Goal: Information Seeking & Learning: Compare options

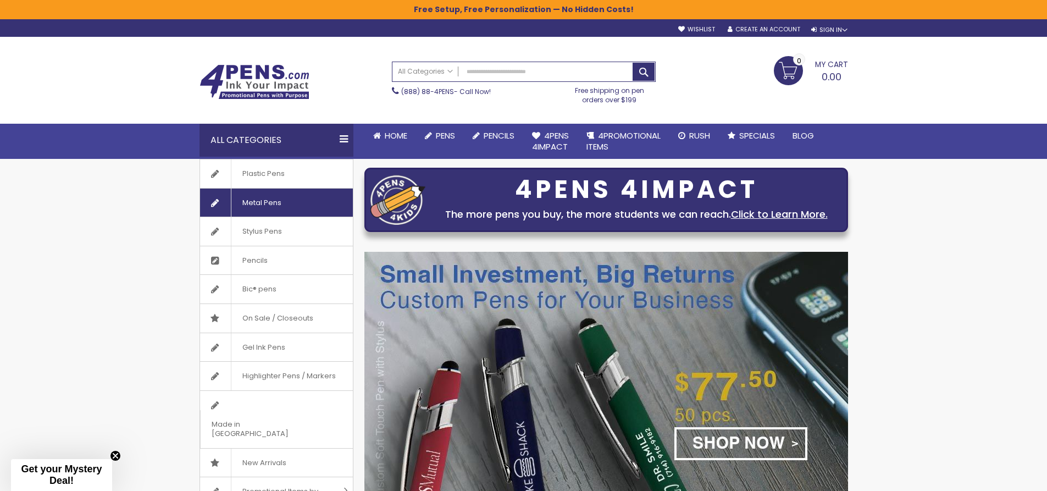
click at [273, 199] on span "Metal Pens" at bounding box center [262, 202] width 62 height 29
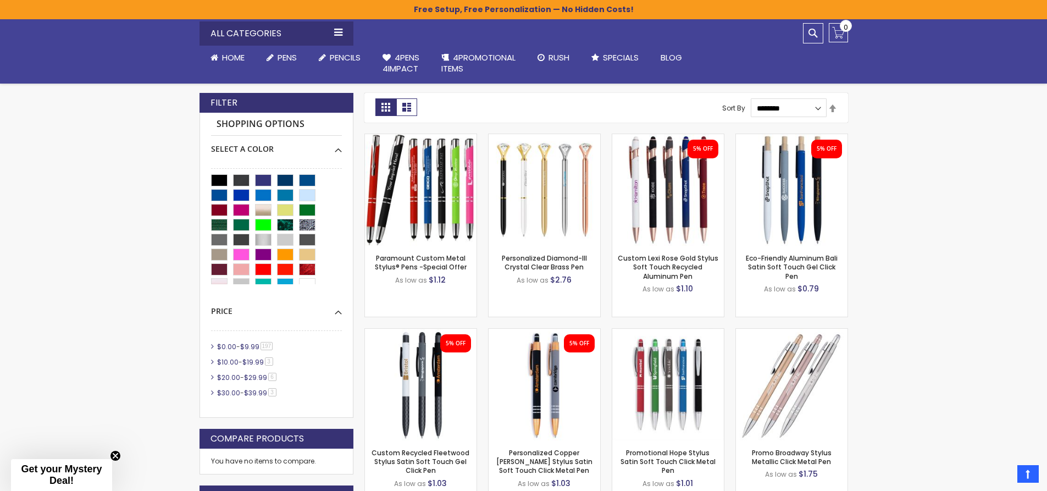
scroll to position [275, 0]
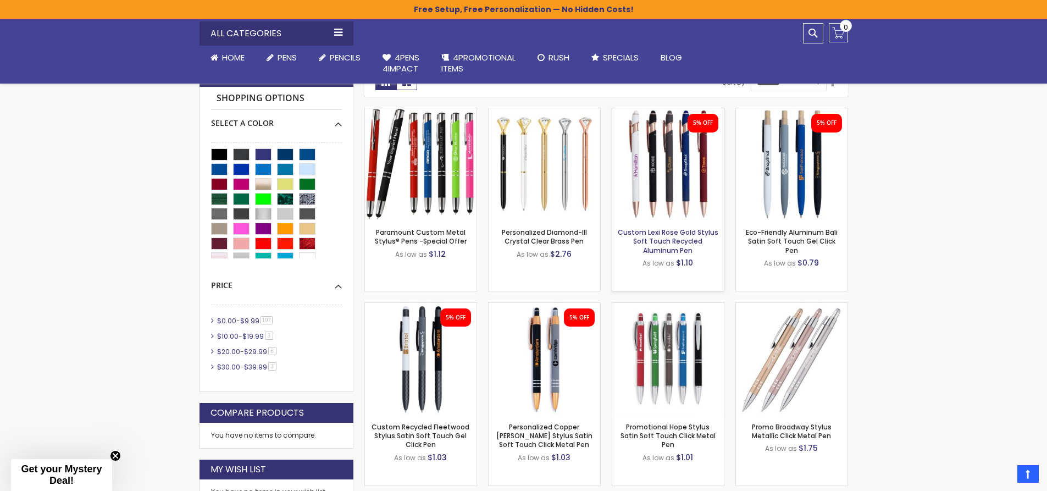
click at [681, 232] on link "Custom Lexi Rose Gold Stylus Soft Touch Recycled Aluminum Pen" at bounding box center [667, 240] width 101 height 27
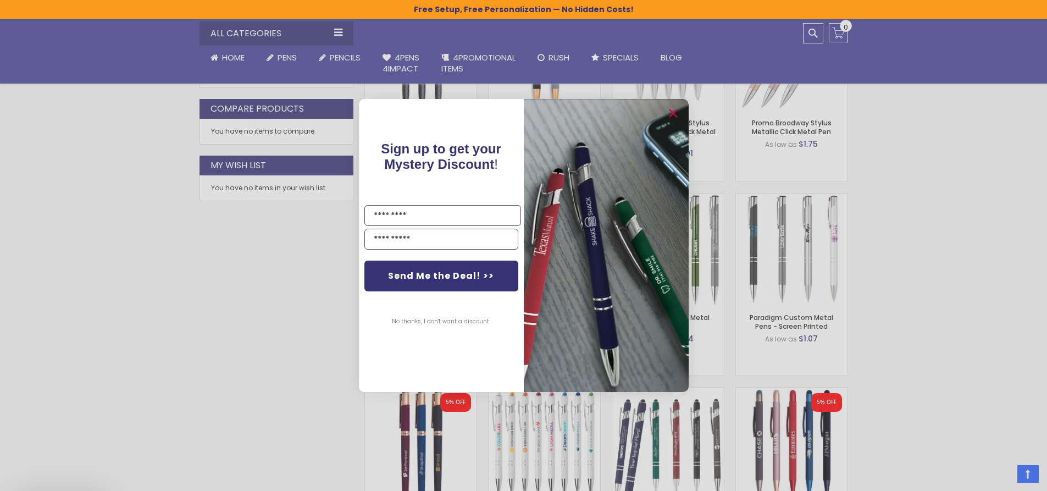
scroll to position [604, 0]
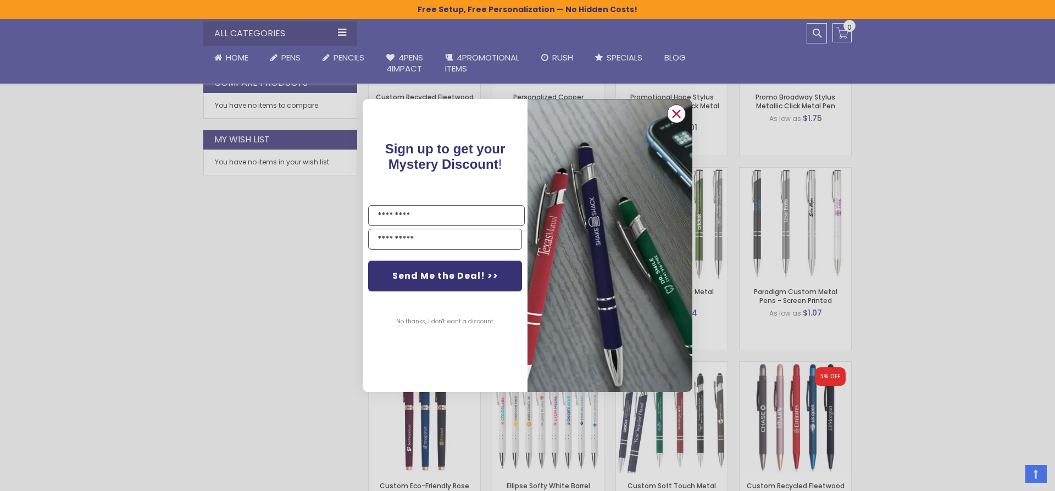
click at [680, 113] on circle "Close dialog" at bounding box center [676, 113] width 16 height 16
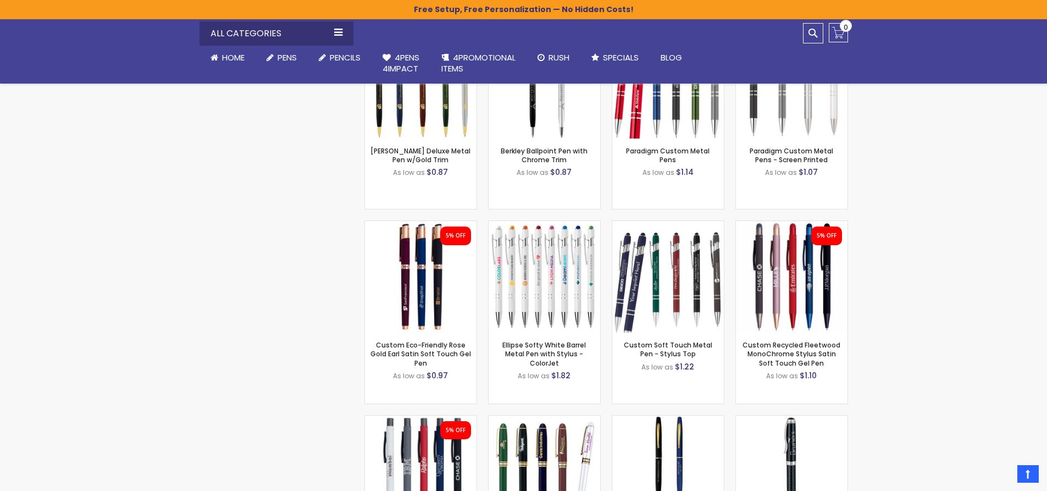
scroll to position [769, 0]
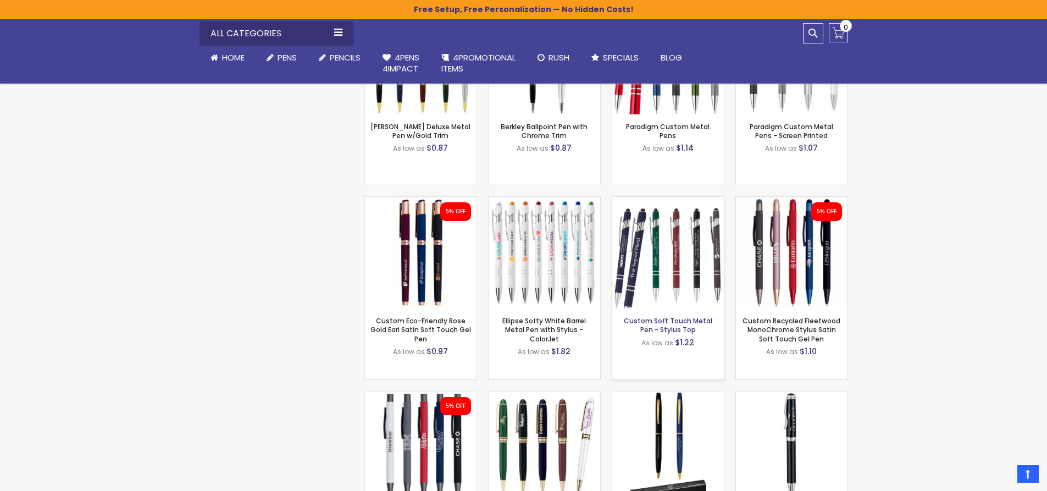
click at [665, 322] on link "Custom Soft Touch Metal Pen - Stylus Top" at bounding box center [668, 325] width 88 height 18
click at [777, 271] on img at bounding box center [792, 253] width 112 height 112
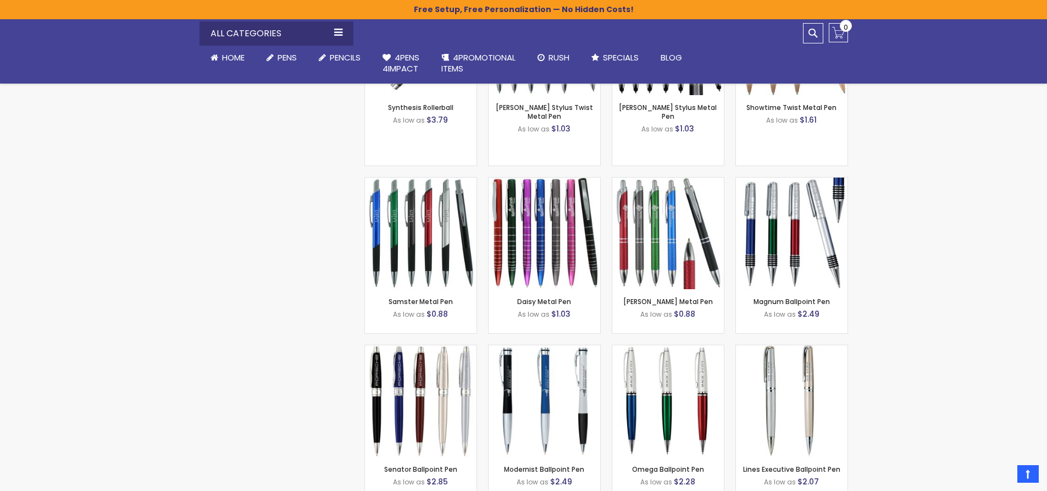
scroll to position [1373, 0]
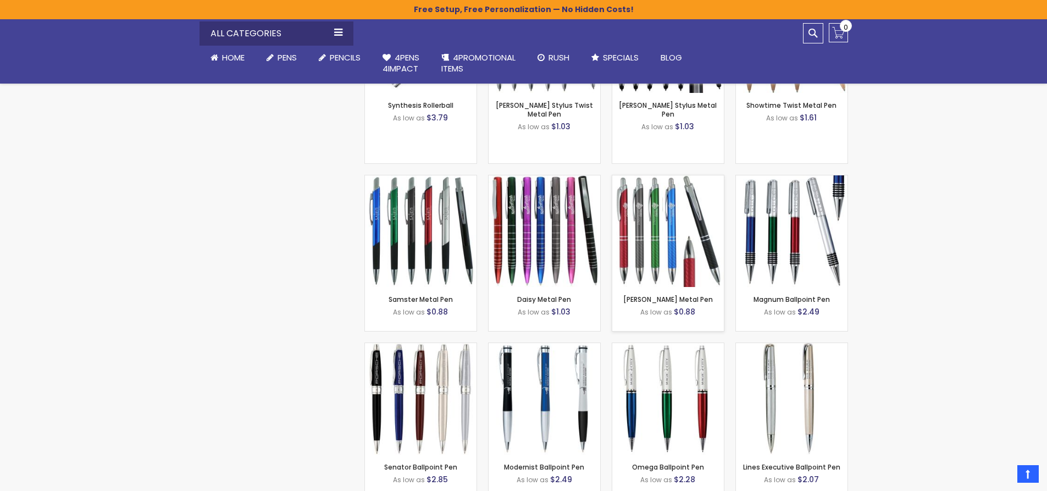
click at [663, 221] on img at bounding box center [668, 231] width 112 height 112
click at [530, 239] on img at bounding box center [544, 231] width 112 height 112
click at [394, 243] on img at bounding box center [421, 231] width 112 height 112
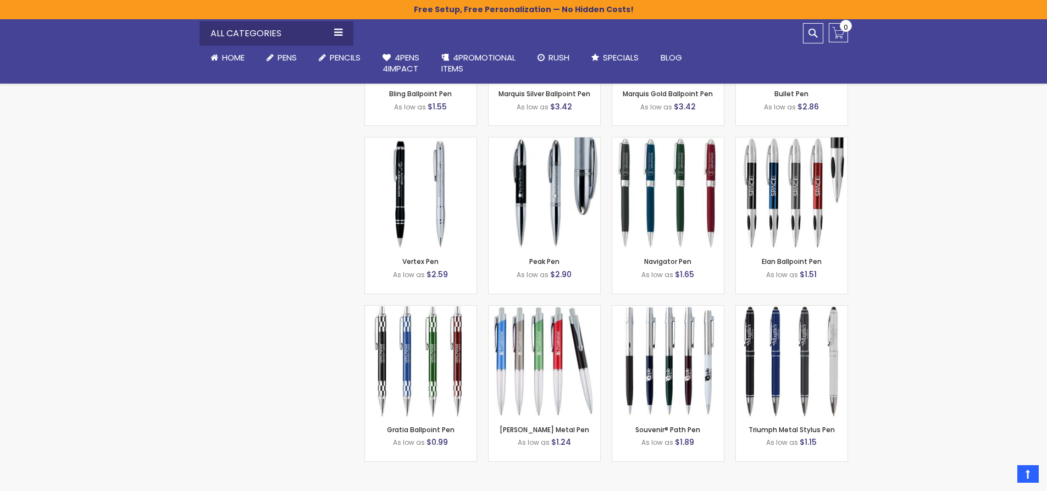
scroll to position [2088, 0]
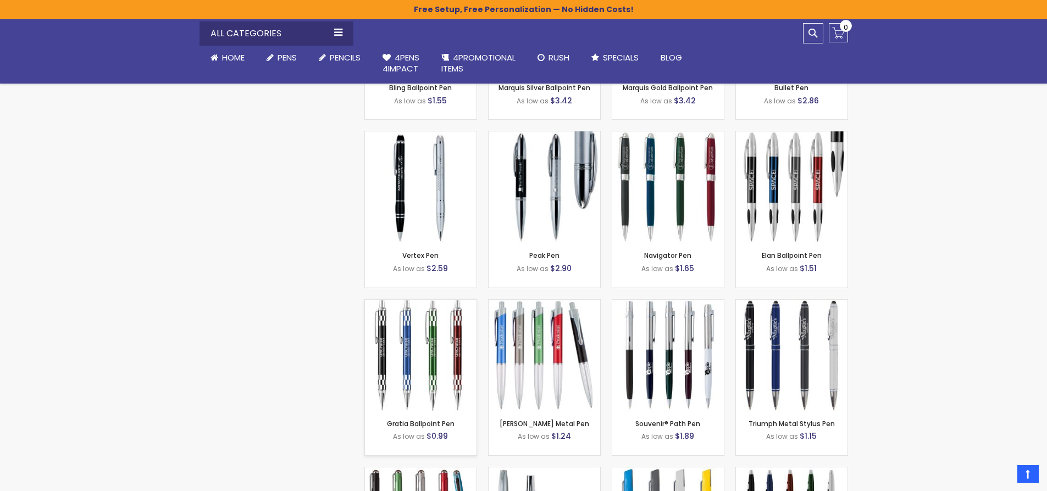
click at [424, 340] on img at bounding box center [421, 355] width 112 height 112
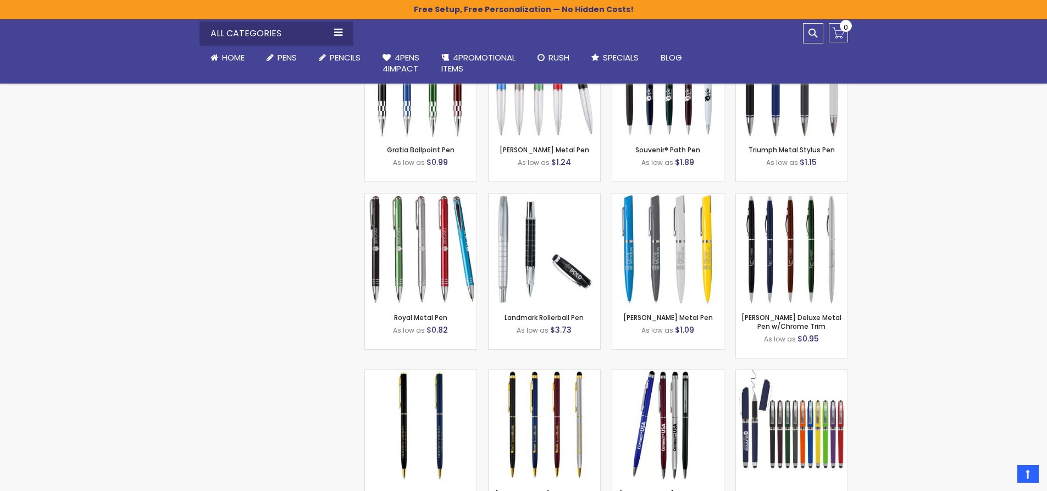
scroll to position [2362, 0]
click at [431, 234] on img at bounding box center [421, 248] width 112 height 112
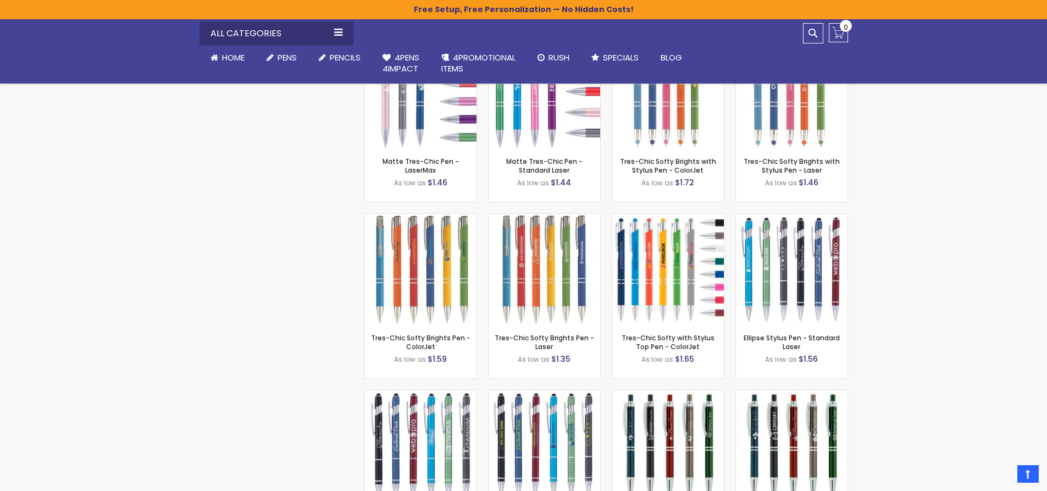
scroll to position [3241, 0]
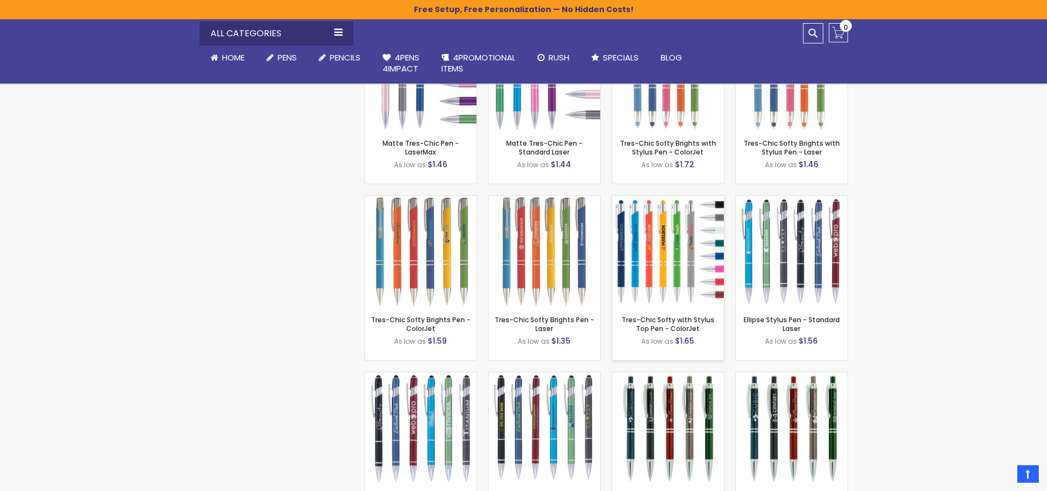
click at [660, 265] on img at bounding box center [668, 252] width 112 height 112
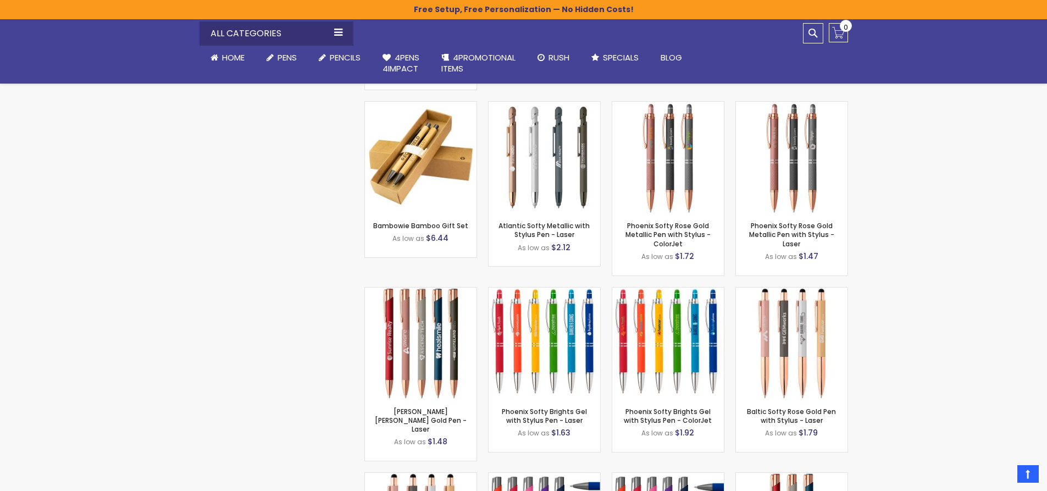
scroll to position [4065, 0]
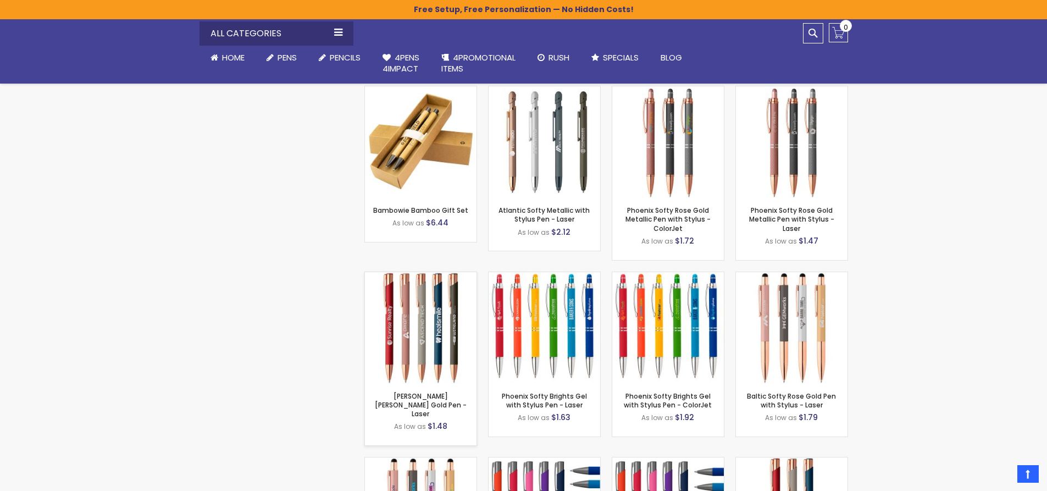
click at [394, 329] on img at bounding box center [421, 328] width 112 height 112
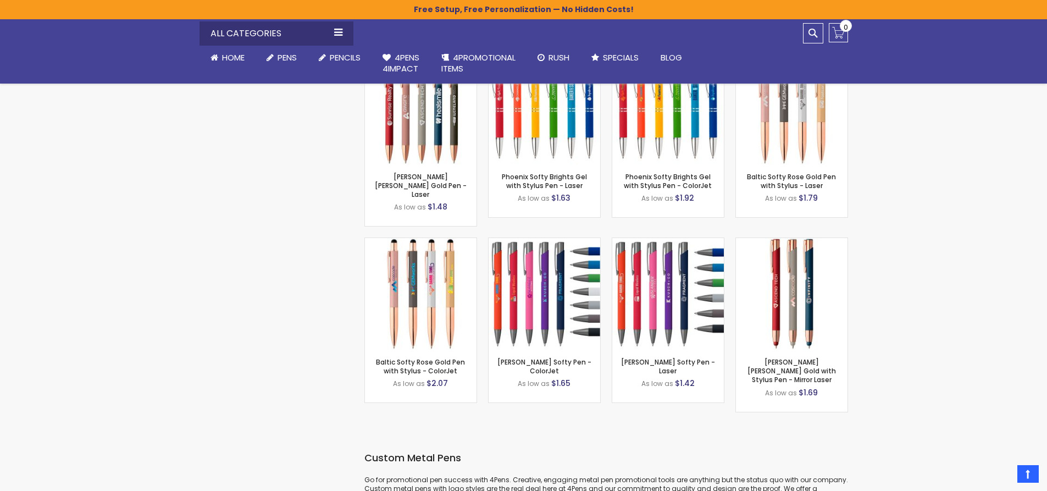
scroll to position [4285, 0]
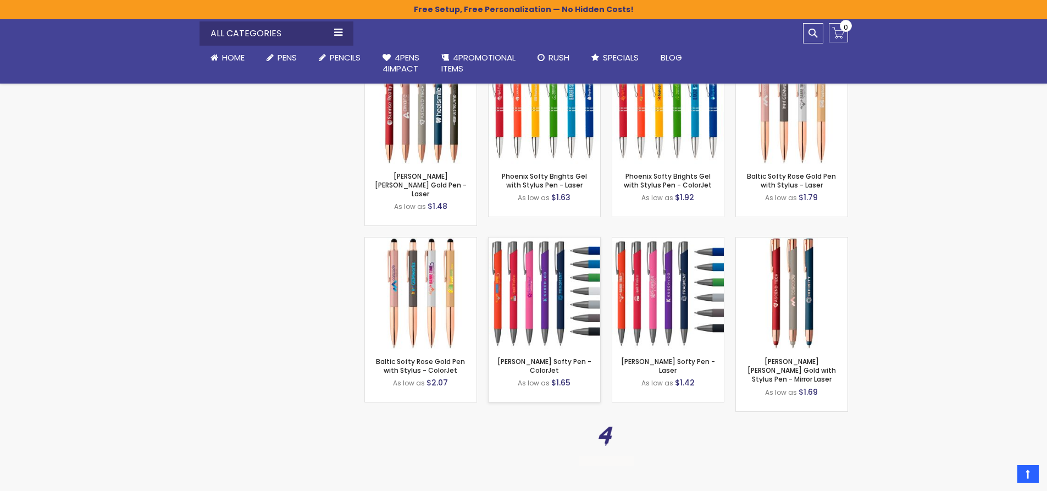
click at [537, 291] on img at bounding box center [544, 293] width 112 height 112
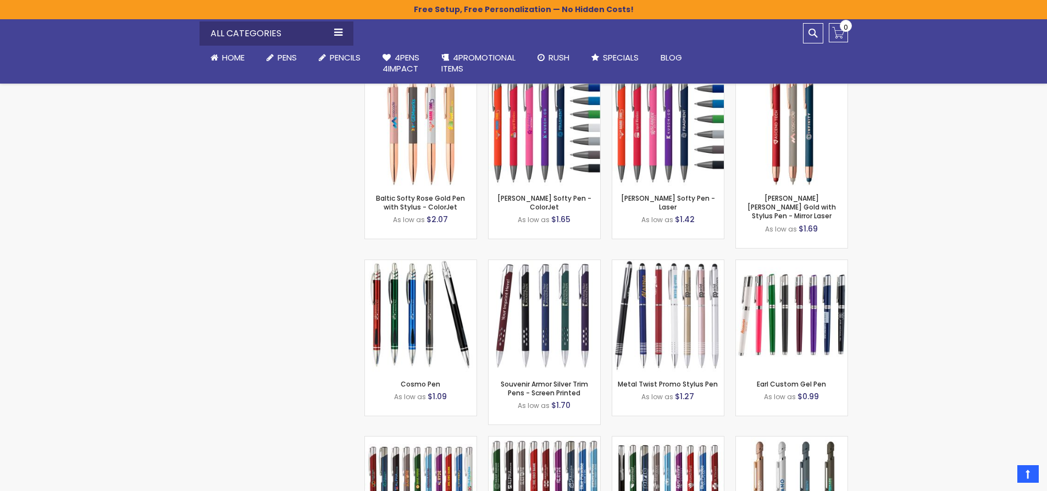
scroll to position [4505, 0]
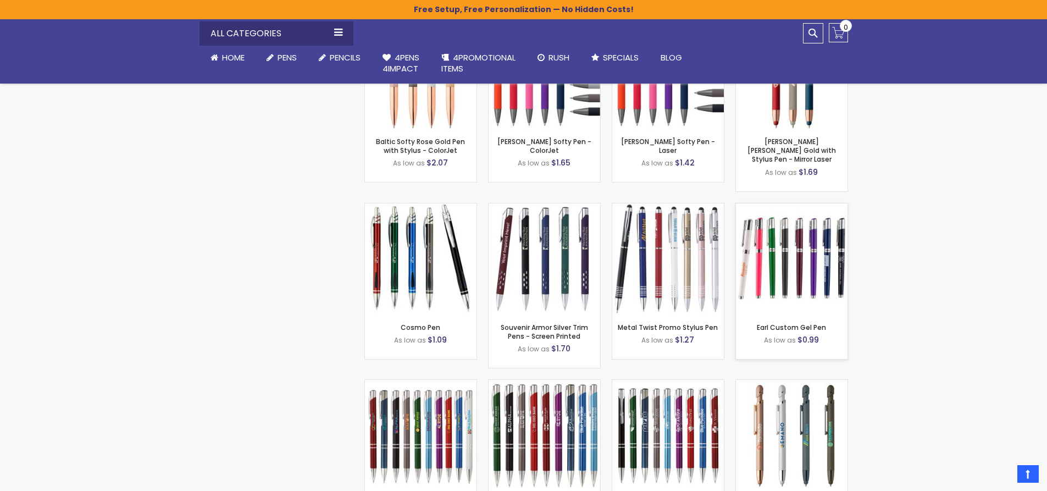
click at [795, 236] on img at bounding box center [792, 259] width 112 height 112
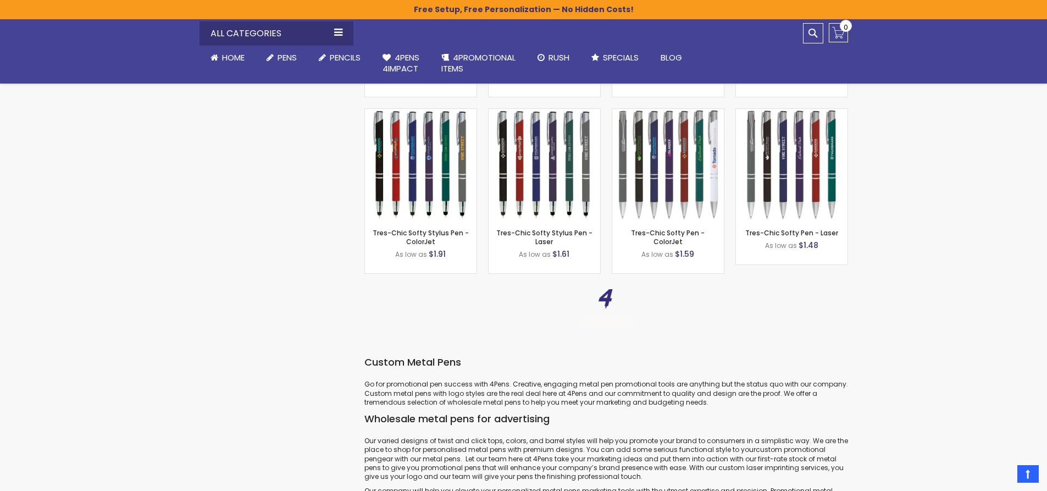
scroll to position [5494, 0]
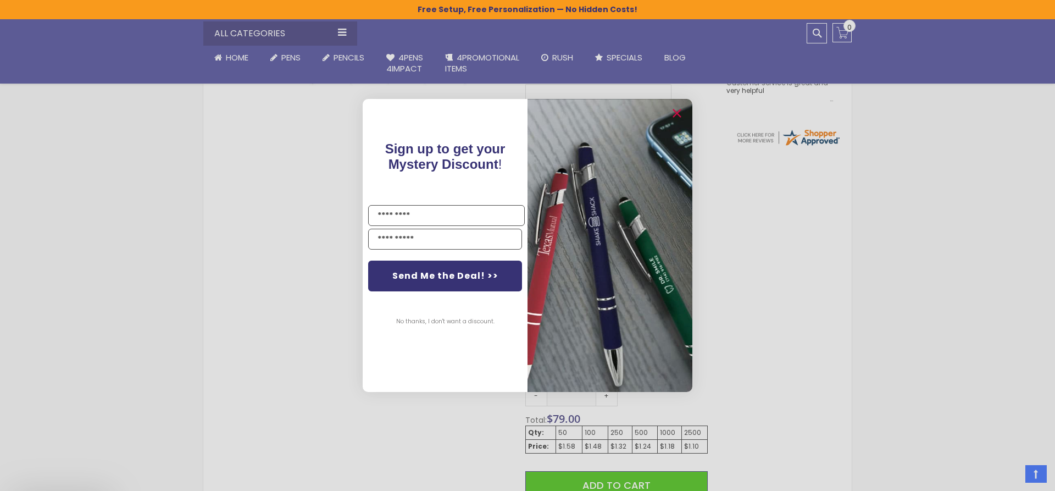
scroll to position [385, 0]
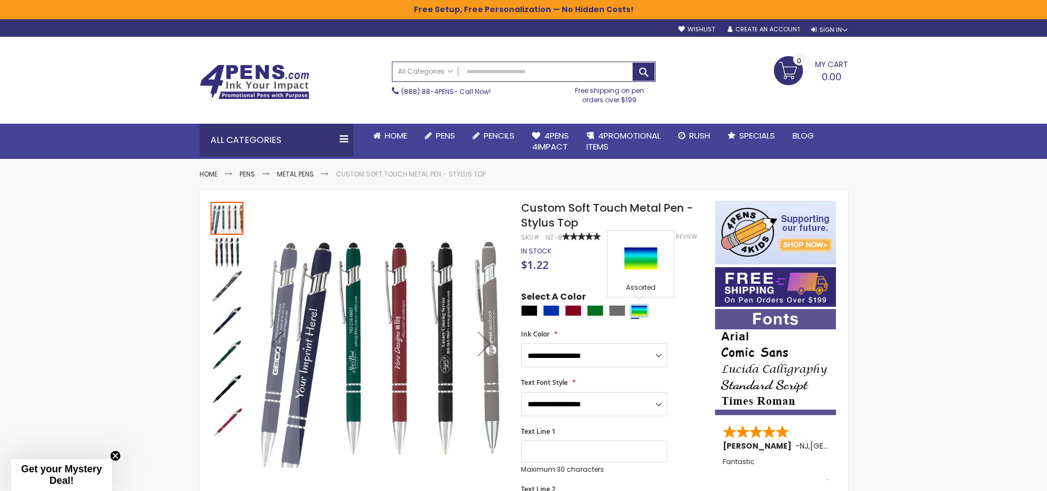
click at [637, 313] on div "Assorted" at bounding box center [639, 310] width 16 height 11
type input "****"
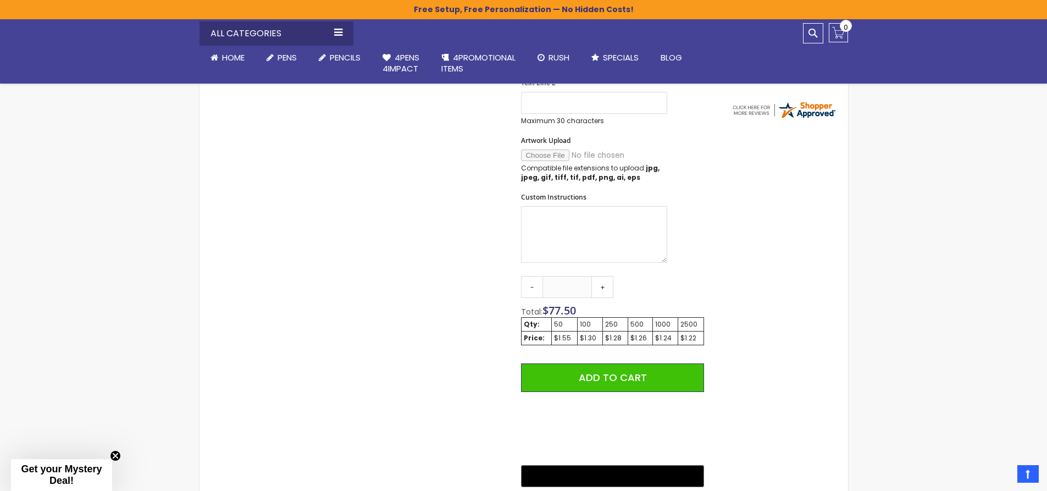
scroll to position [494, 0]
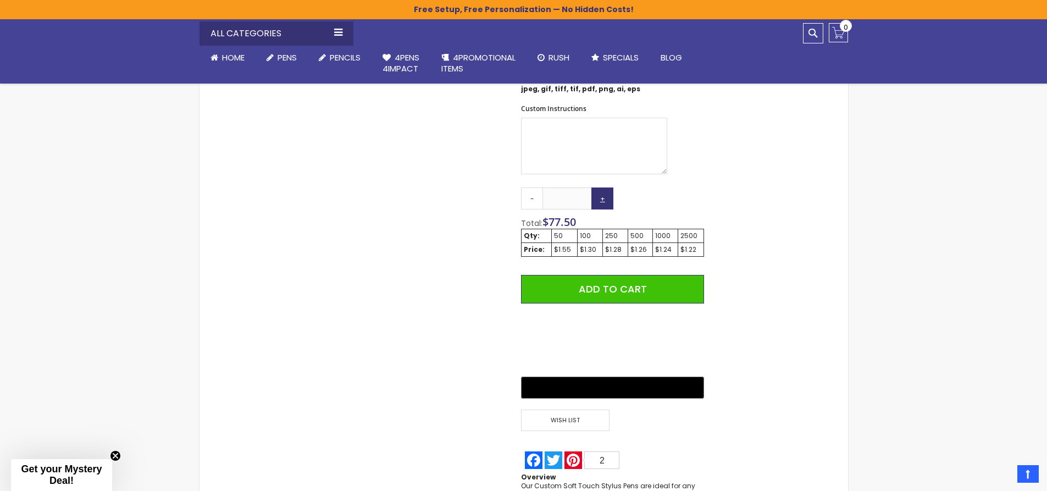
drag, startPoint x: 601, startPoint y: 198, endPoint x: 607, endPoint y: 196, distance: 6.3
click at [603, 197] on link "+" at bounding box center [602, 198] width 22 height 22
drag, startPoint x: 578, startPoint y: 196, endPoint x: 552, endPoint y: 197, distance: 26.4
click at [552, 197] on input "**" at bounding box center [566, 198] width 49 height 22
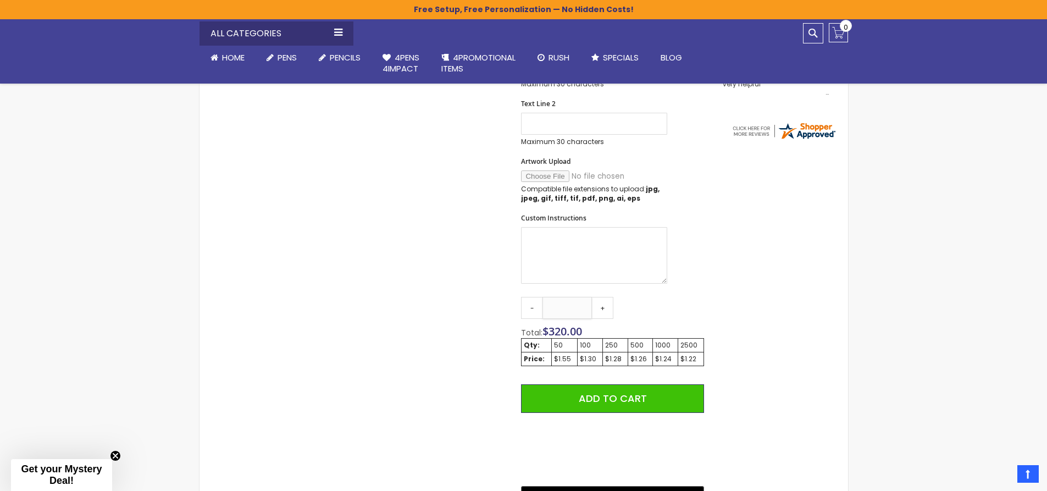
scroll to position [439, 0]
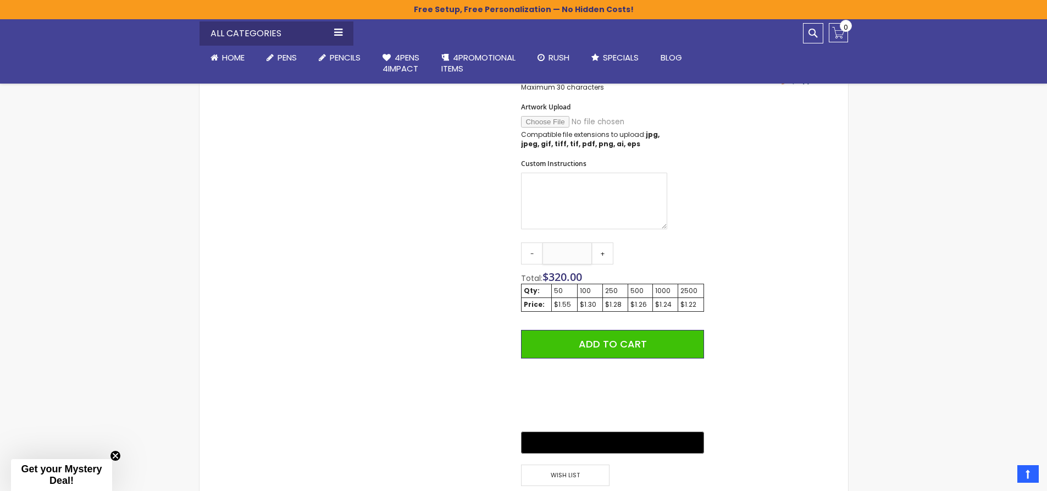
type input "***"
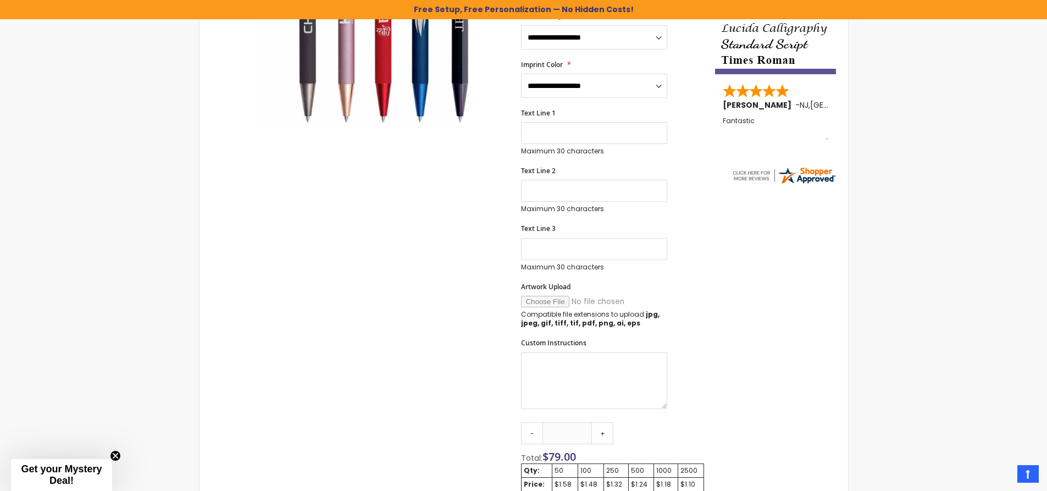
scroll to position [514, 0]
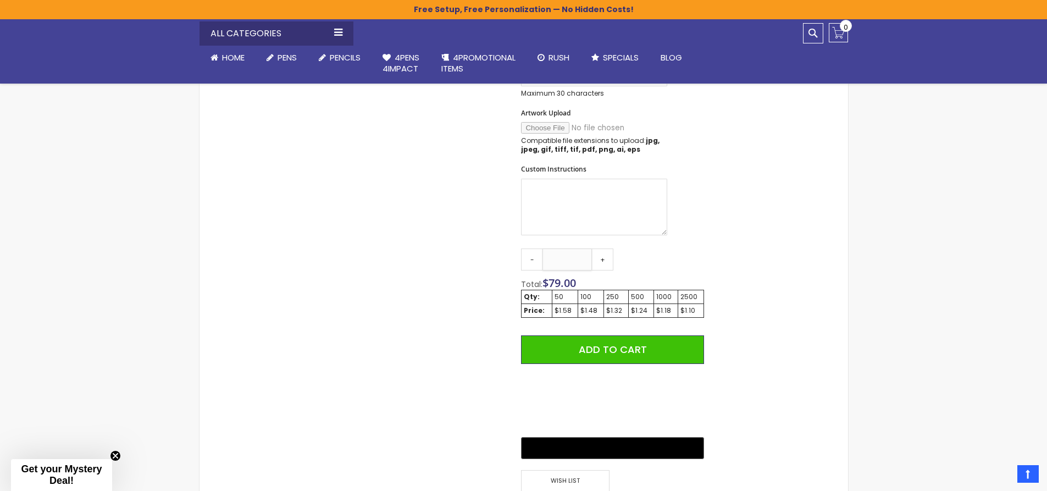
click at [517, 252] on div "Skip to the end of the images gallery 5% OFF Skip to the beginning of the image…" at bounding box center [457, 180] width 504 height 989
type input "***"
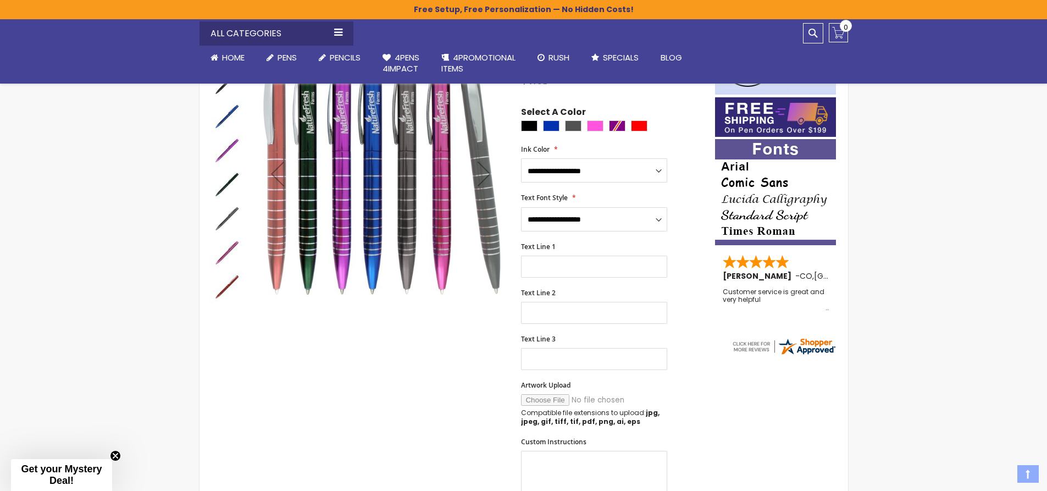
scroll to position [275, 0]
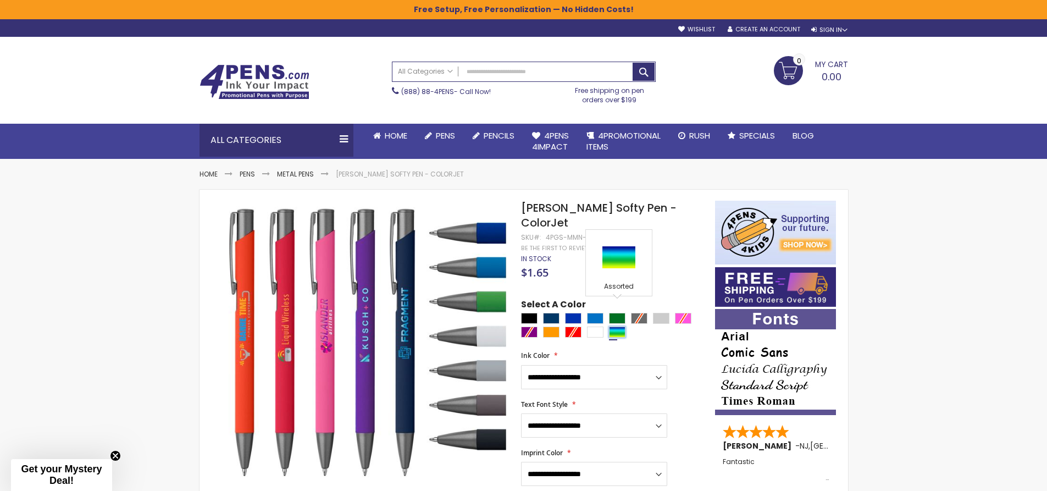
click at [618, 326] on div "Assorted" at bounding box center [617, 331] width 16 height 11
type input "****"
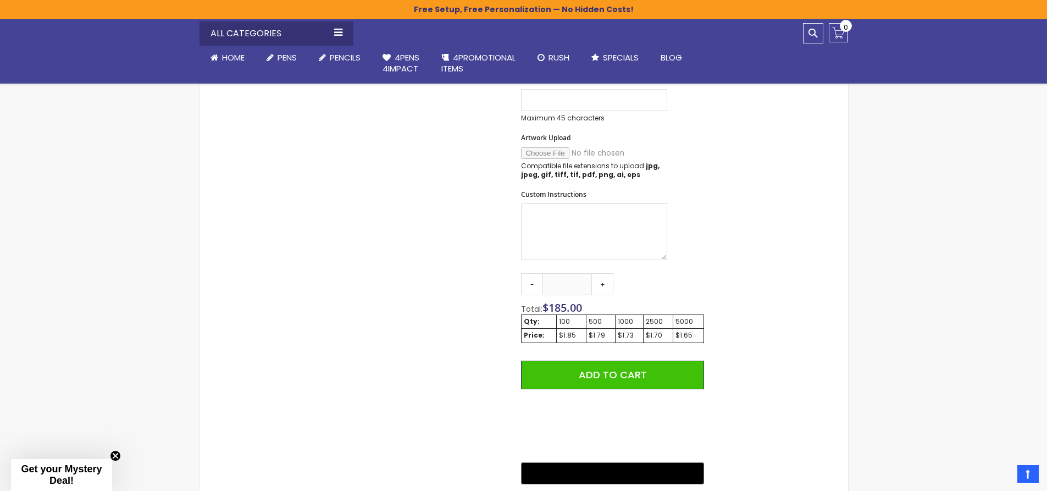
scroll to position [549, 0]
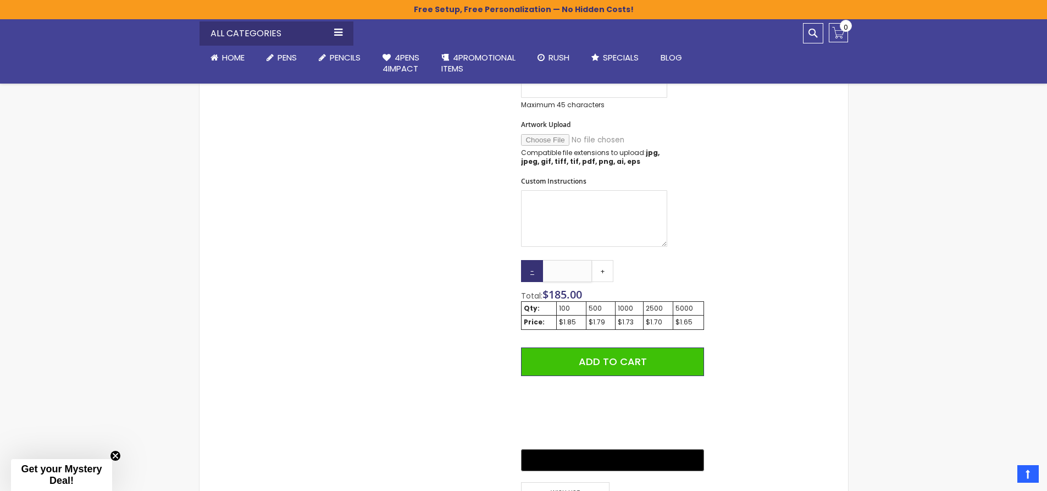
drag, startPoint x: 559, startPoint y: 251, endPoint x: 532, endPoint y: 251, distance: 26.4
click at [532, 260] on div "- *** +" at bounding box center [567, 271] width 92 height 22
type input "***"
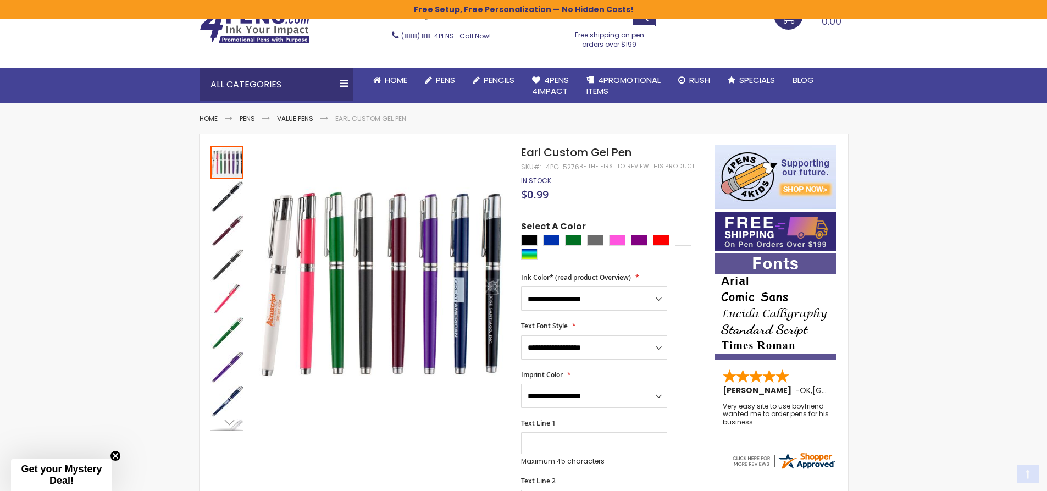
scroll to position [165, 0]
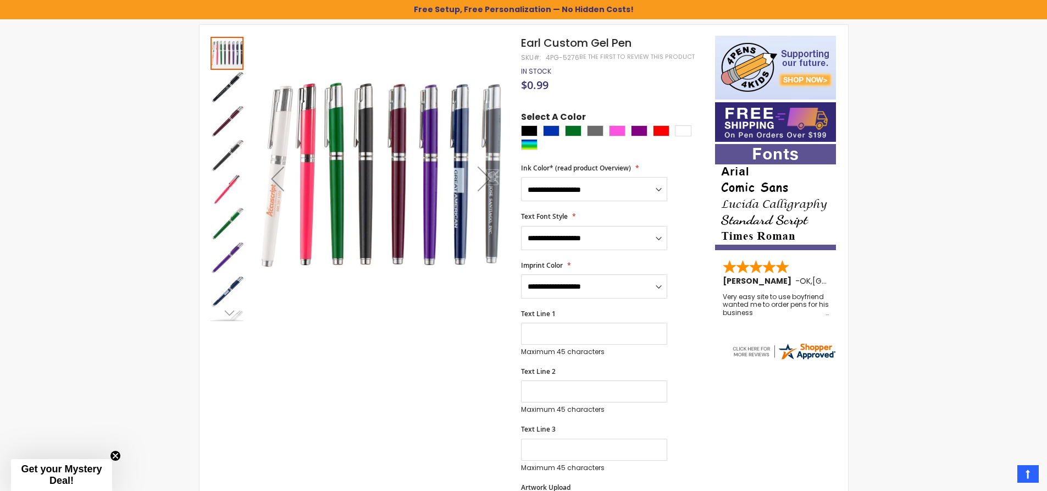
click at [230, 313] on div "Next" at bounding box center [227, 312] width 16 height 16
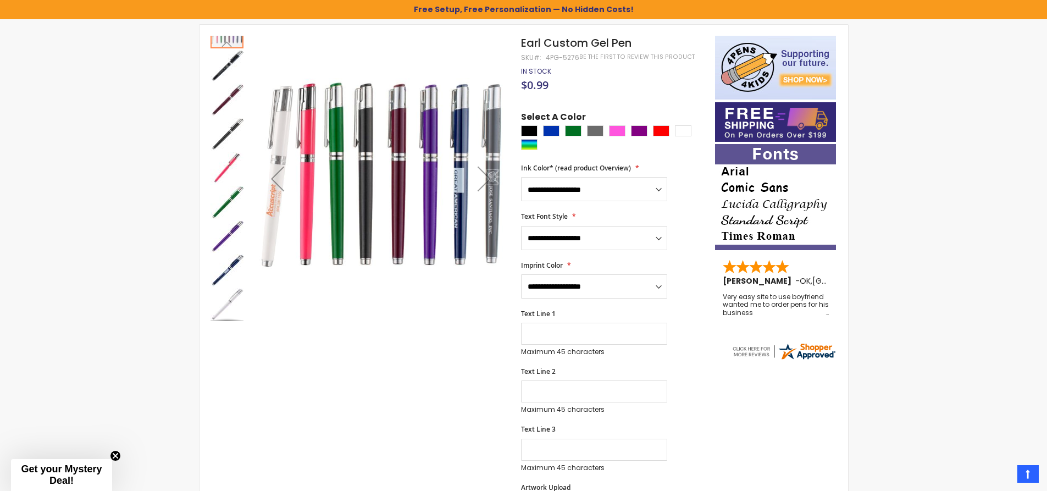
click at [230, 313] on img "Earl Custom Gel Pen" at bounding box center [226, 304] width 33 height 33
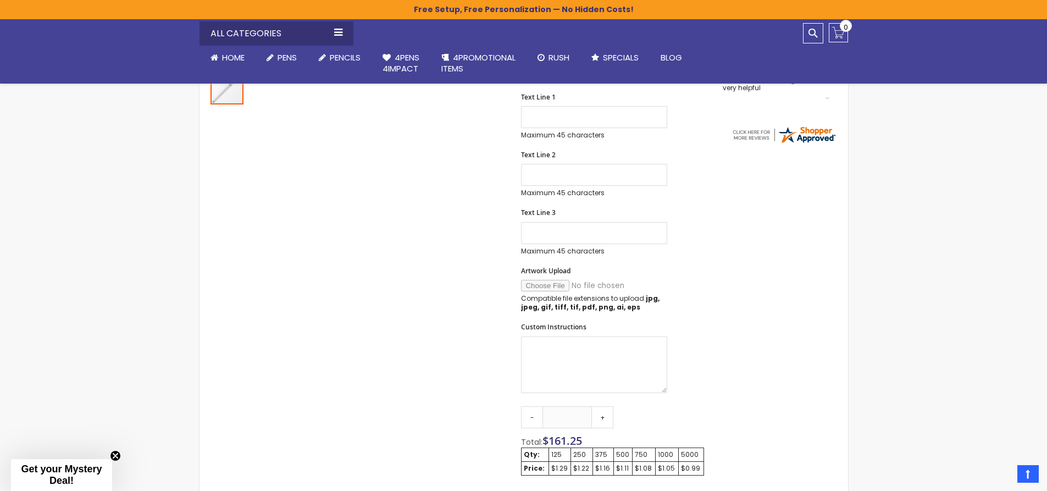
scroll to position [385, 0]
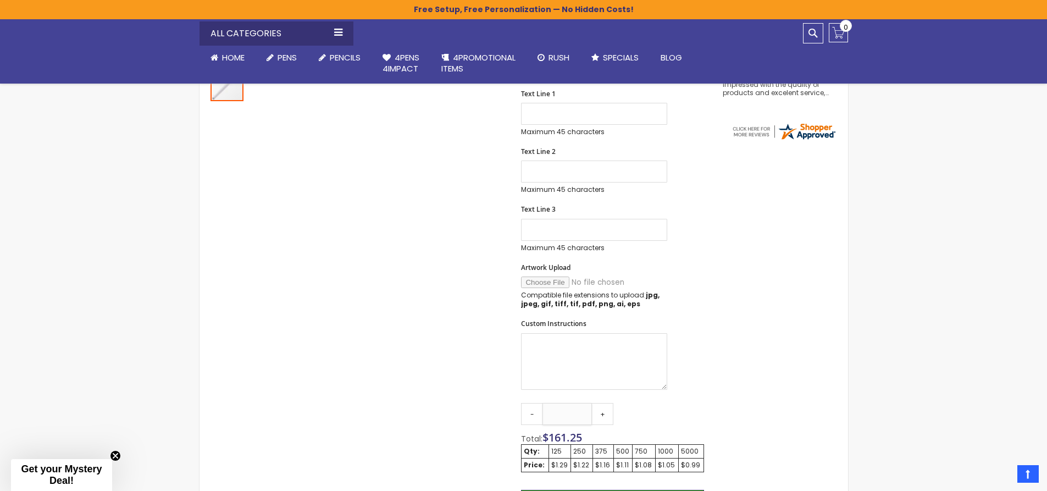
drag, startPoint x: 574, startPoint y: 413, endPoint x: 547, endPoint y: 411, distance: 27.0
click at [547, 411] on input "***" at bounding box center [566, 414] width 49 height 22
type input "***"
